Goal: Information Seeking & Learning: Learn about a topic

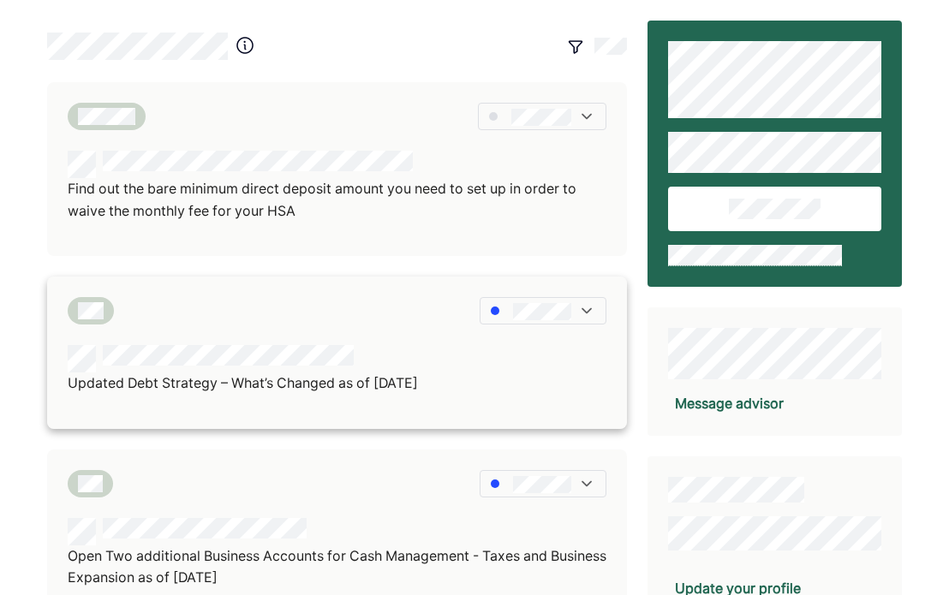
click at [355, 385] on p "Updated Debt Strategy – What’s Changed as of [DATE]" at bounding box center [243, 384] width 350 height 22
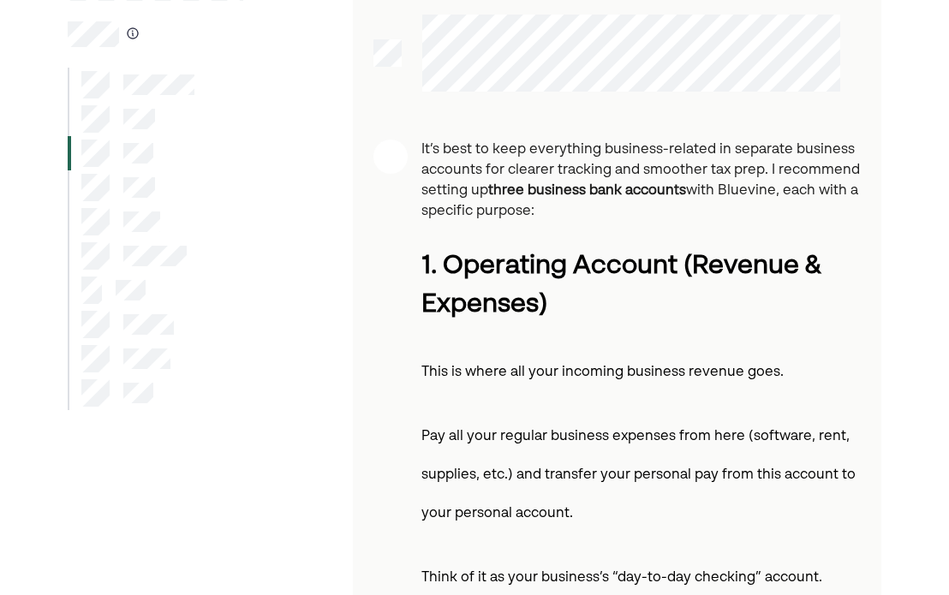
scroll to position [171, 0]
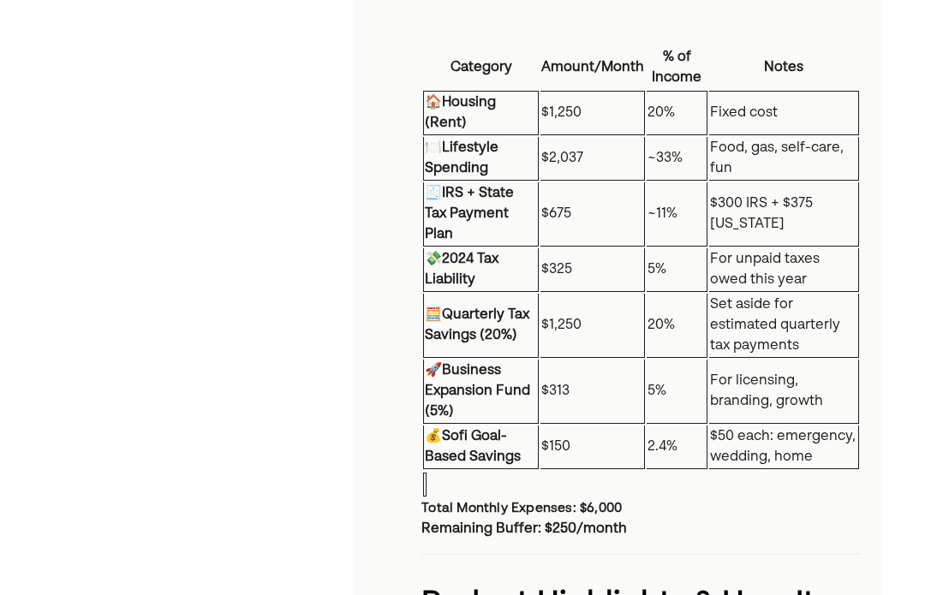
scroll to position [1371, 0]
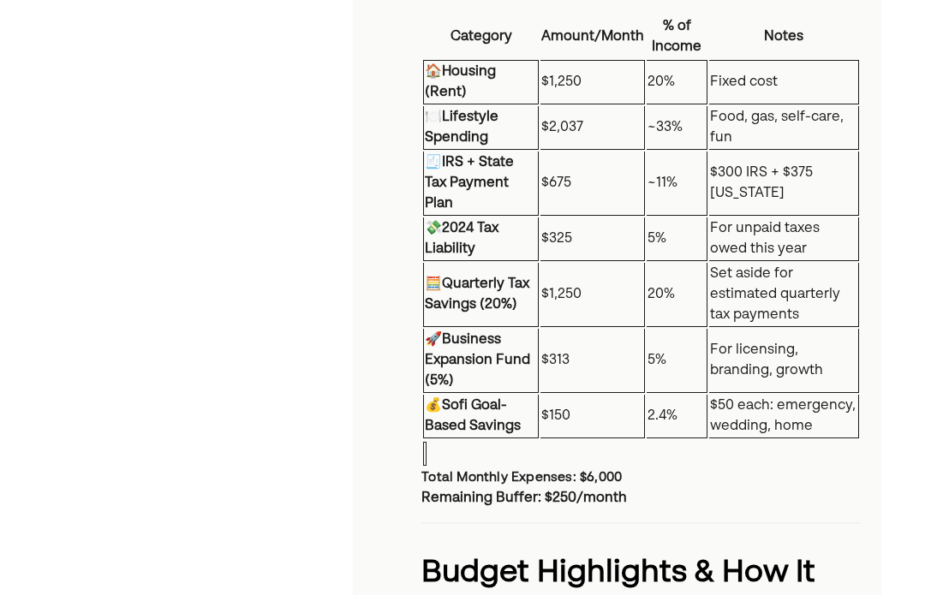
drag, startPoint x: 602, startPoint y: 388, endPoint x: 594, endPoint y: 423, distance: 36.2
click at [596, 406] on tbody "🏠 Housing (Rent) $1,250 20% Fixed cost 🍽️ Lifestyle Spending $2,037 ~33% Food, …" at bounding box center [640, 249] width 435 height 379
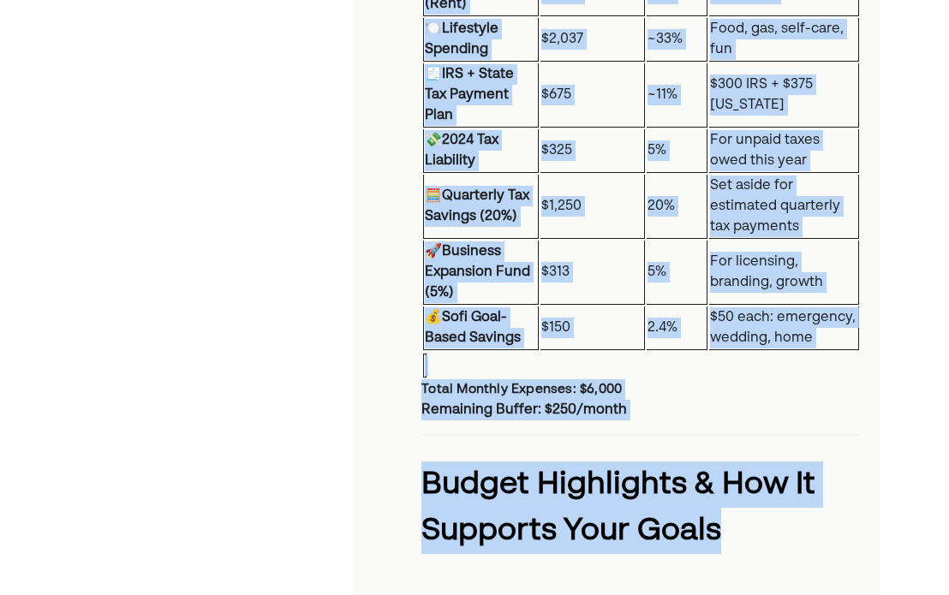
scroll to position [1464, 0]
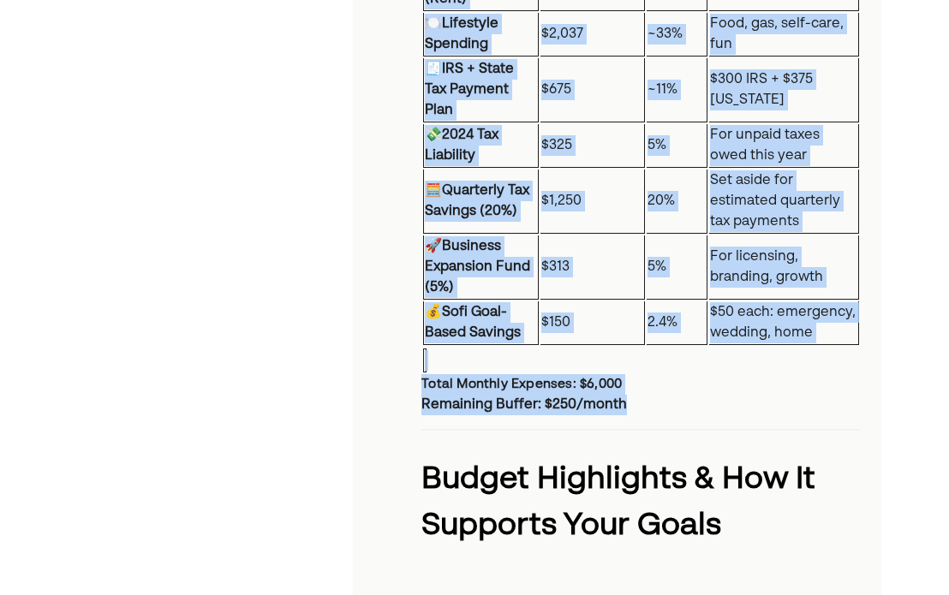
drag, startPoint x: 421, startPoint y: 15, endPoint x: 828, endPoint y: 437, distance: 585.3
click at [828, 437] on div "Review and restructure your monthly spending — you're likely able to save more …" at bounding box center [640, 144] width 439 height 2777
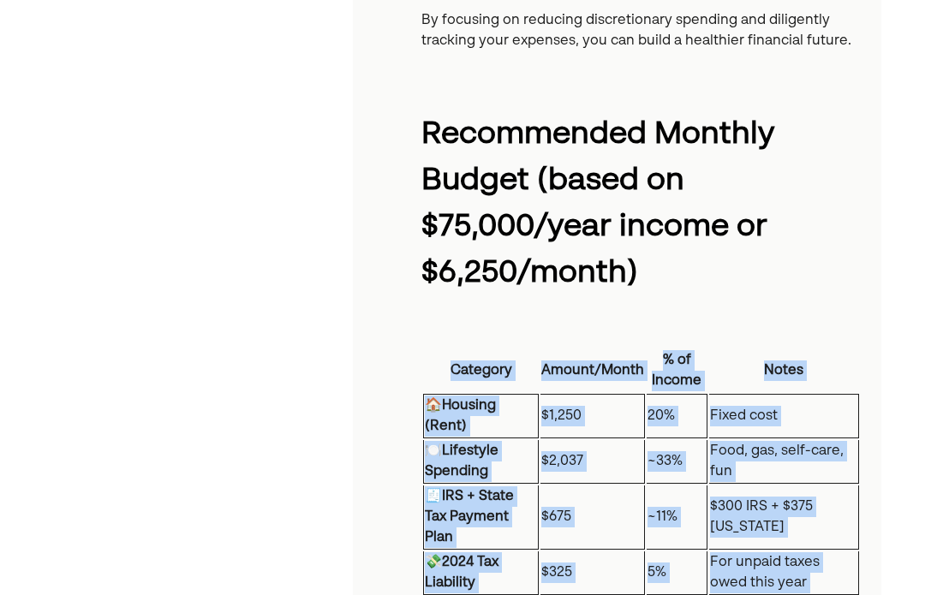
scroll to position [1036, 0]
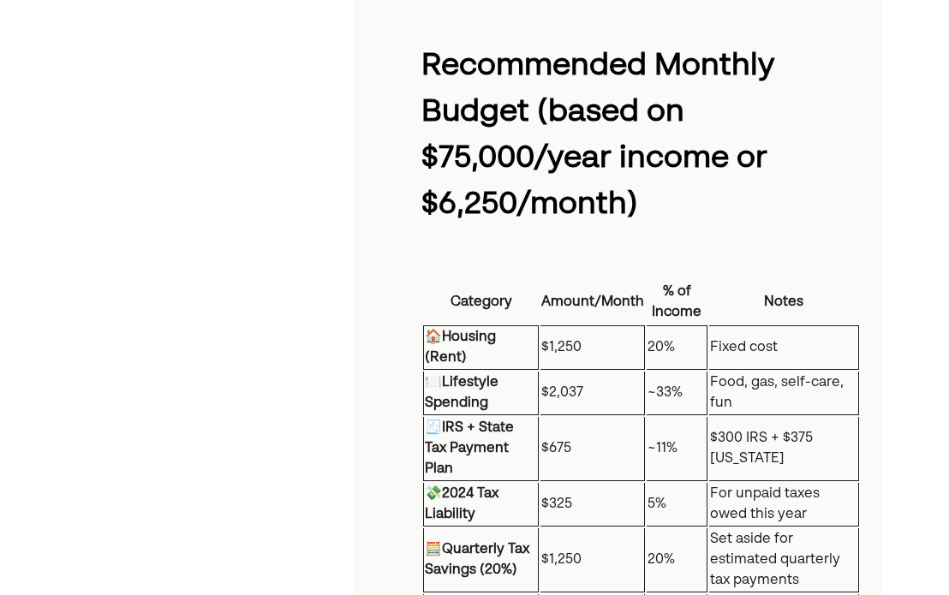
scroll to position [1207, 0]
